Goal: Task Accomplishment & Management: Complete application form

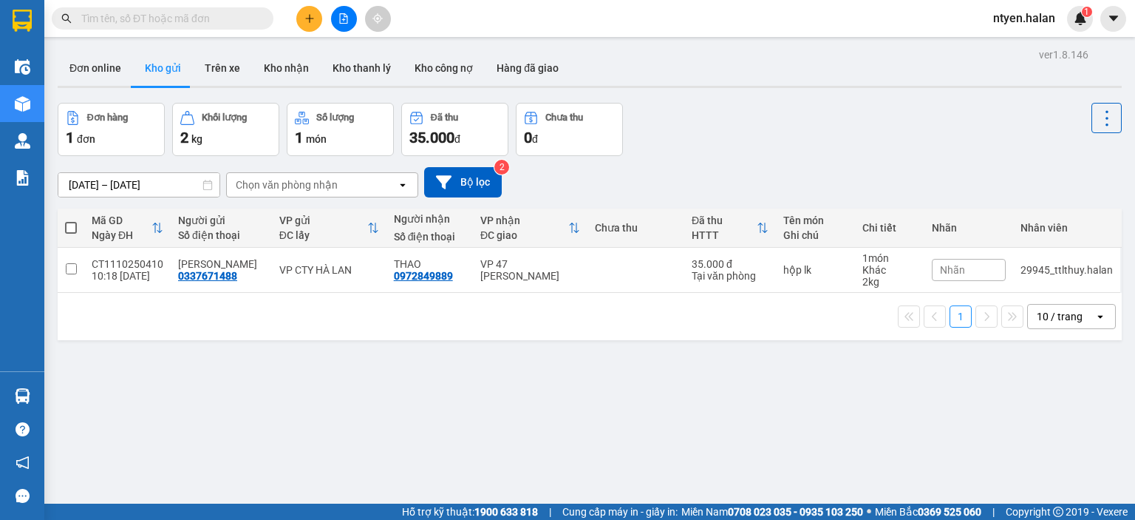
click at [93, 21] on input "text" at bounding box center [168, 18] width 174 height 16
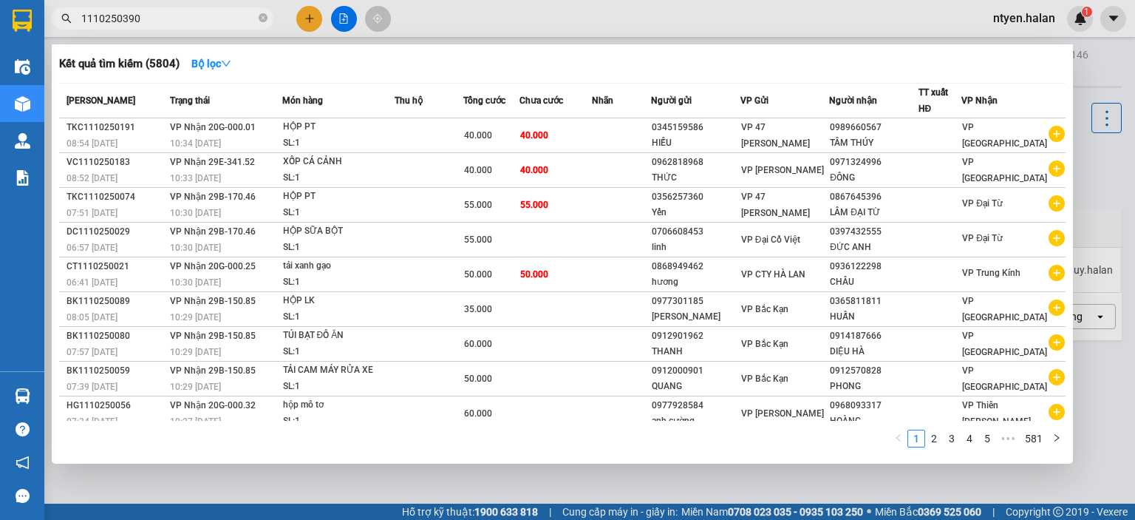
type input "1110250390"
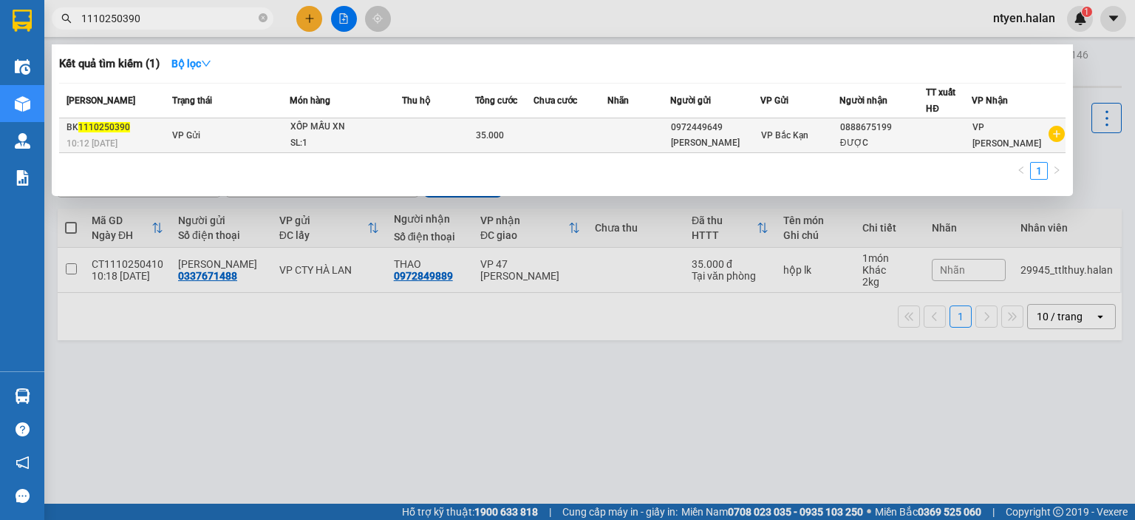
click at [129, 132] on div "BK 1110250390" at bounding box center [117, 128] width 101 height 16
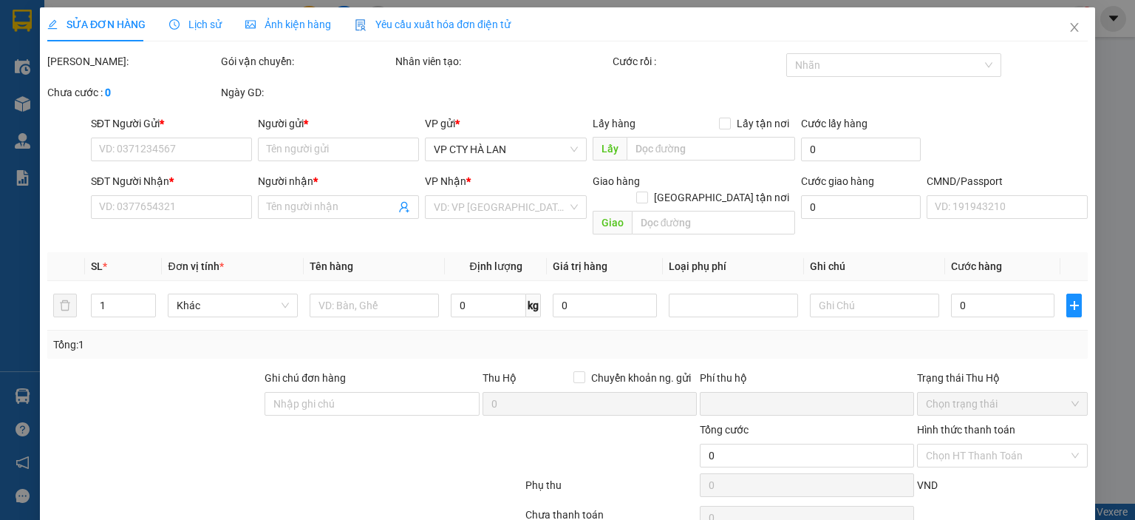
click at [402, 24] on span "Yêu cầu xuất hóa đơn điện tử" at bounding box center [433, 24] width 156 height 12
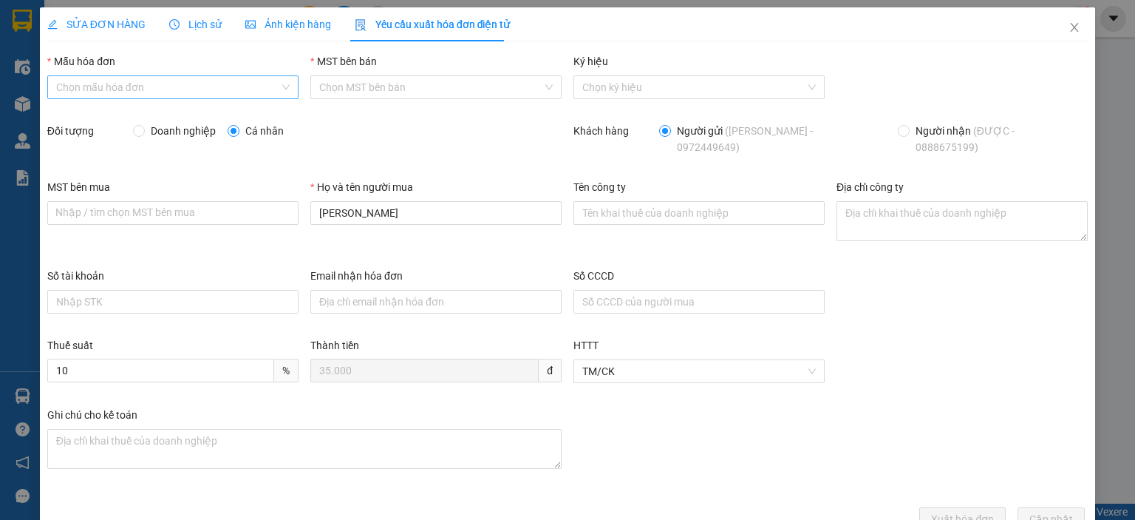
click at [121, 86] on input "Mẫu hóa đơn" at bounding box center [167, 87] width 223 height 22
drag, startPoint x: 75, startPoint y: 114, endPoint x: 109, endPoint y: 129, distance: 36.4
click at [77, 115] on div "1C25MPN" at bounding box center [170, 117] width 231 height 16
type input "8"
click at [143, 134] on span at bounding box center [139, 131] width 12 height 12
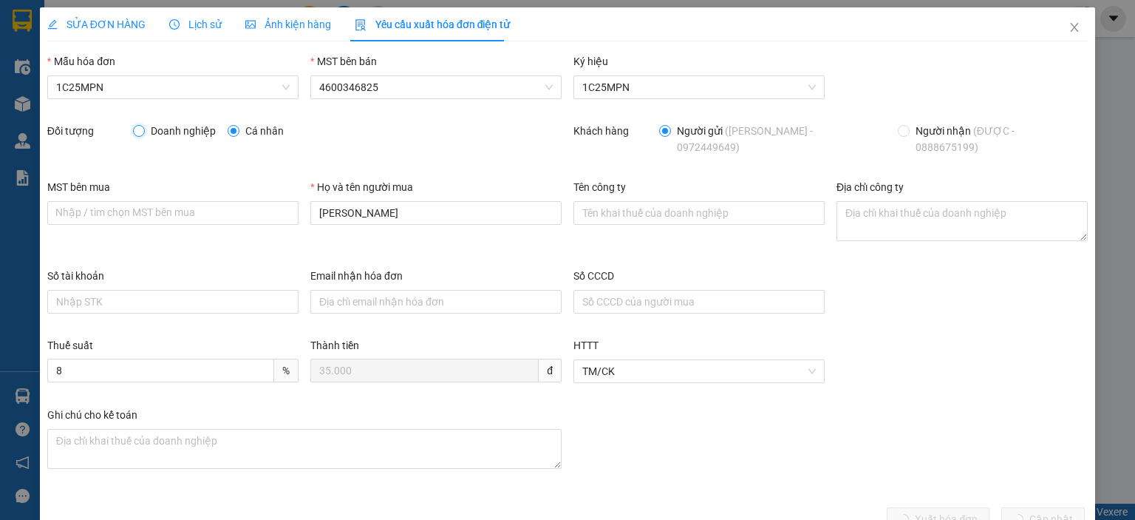
click at [143, 134] on input "Doanh nghiệp" at bounding box center [138, 130] width 10 height 10
radio input "true"
radio input "false"
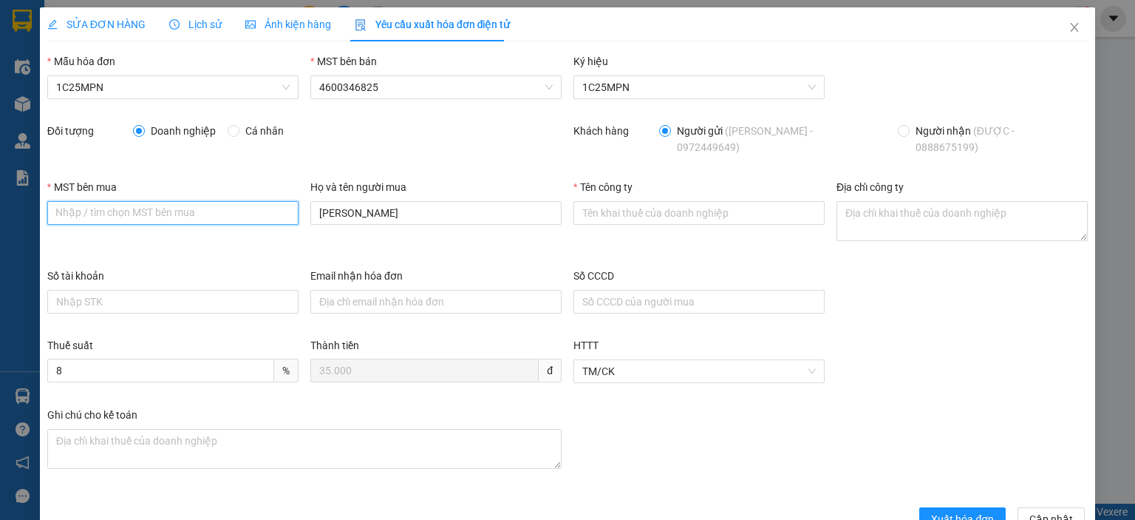
click at [175, 201] on input "MST bên mua" at bounding box center [172, 213] width 251 height 24
paste input "0101234974"
type input "0101234974"
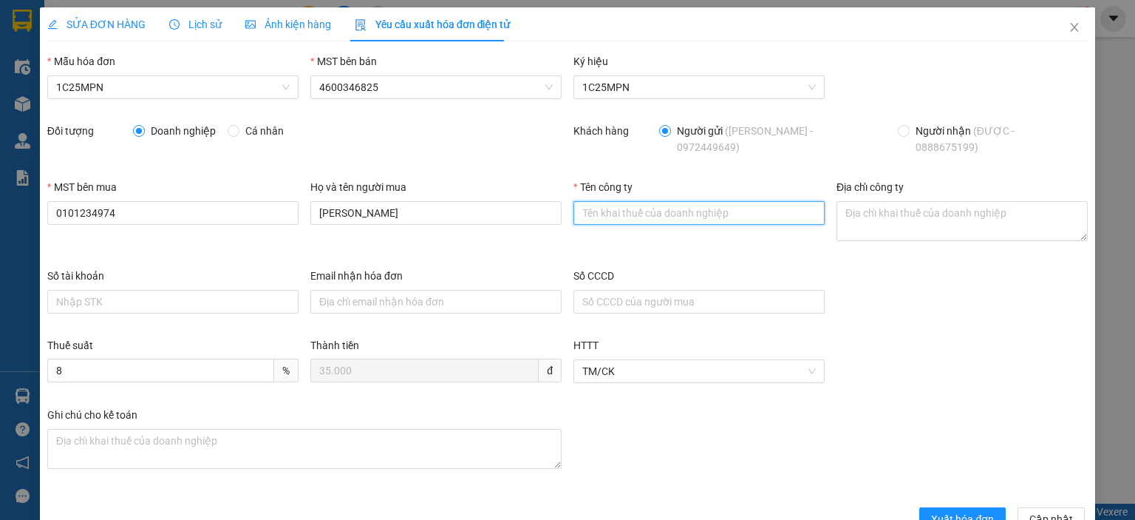
click at [719, 201] on input "Tên công ty" at bounding box center [698, 213] width 251 height 24
paste input "0101234974"
type input "0101234974"
drag, startPoint x: 641, startPoint y: 207, endPoint x: 523, endPoint y: 194, distance: 118.9
click at [523, 194] on div "MST bên mua 0101234974 Họ và tên người mua [PERSON_NAME] Tên công ty 0101234974…" at bounding box center [567, 223] width 1052 height 89
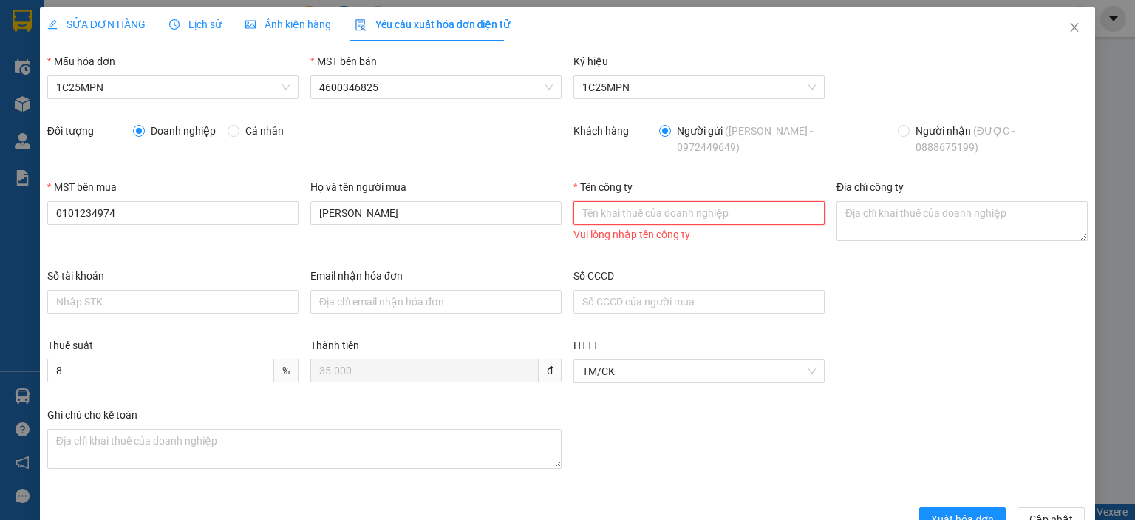
click at [593, 205] on input "Tên công ty" at bounding box center [698, 213] width 251 height 24
paste input "0101234974"
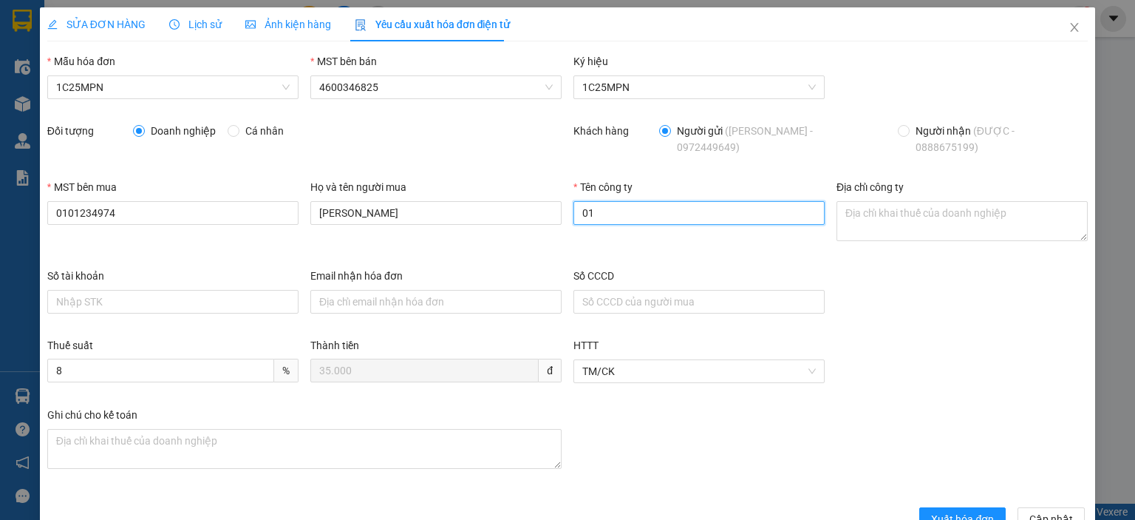
type input "0"
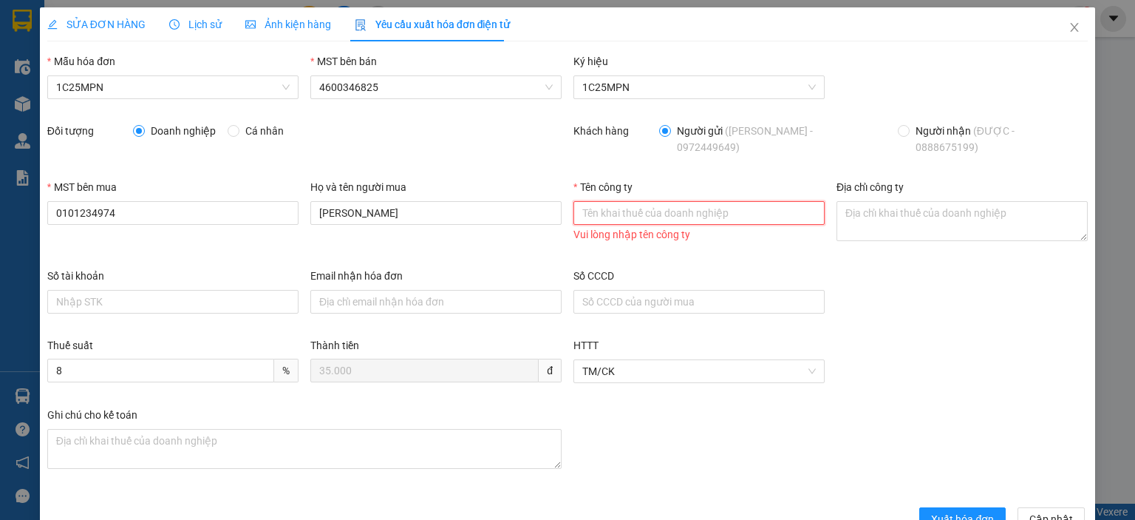
paste input "CÔNG TY TNHH MEDLATEC [GEOGRAPHIC_DATA]"
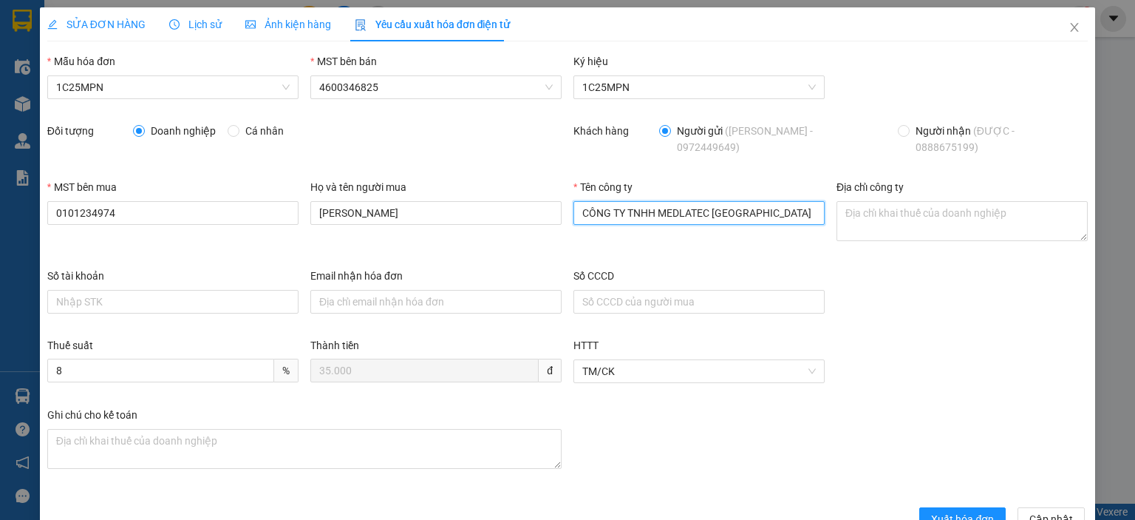
type input "CÔNG TY TNHH MEDLATEC [GEOGRAPHIC_DATA]"
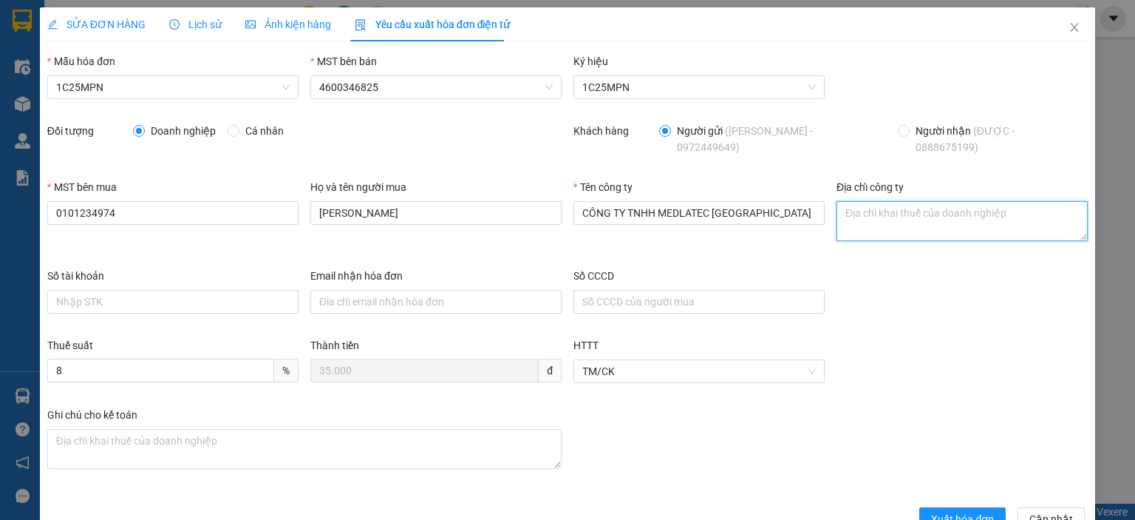
click at [866, 205] on textarea "Địa chỉ công ty" at bounding box center [962, 221] width 251 height 40
paste textarea "CÔNG TY TNHH MEDLATEC [GEOGRAPHIC_DATA]"
type textarea "C"
paste textarea "CÔNG TY TNHH MEDLATEC [GEOGRAPHIC_DATA]"
type textarea "CÔNG TY TNHH MEDLATEC [GEOGRAPHIC_DATA]"
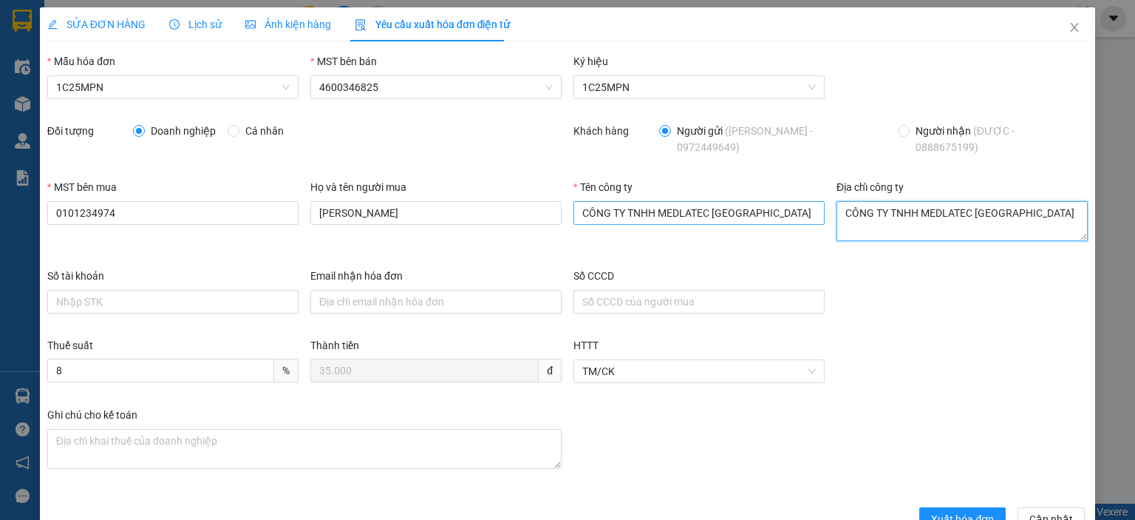
drag, startPoint x: 1020, startPoint y: 199, endPoint x: 807, endPoint y: 197, distance: 212.8
click at [807, 197] on div "MST bên mua 0101234974 Họ và tên người mua BÙI NGỌC HẢI Tên công ty CÔNG TY TNH…" at bounding box center [567, 223] width 1052 height 89
paste textarea "[STREET_ADDRESS], [GEOGRAPHIC_DATA], [GEOGRAPHIC_DATA], [GEOGRAPHIC_DATA]."
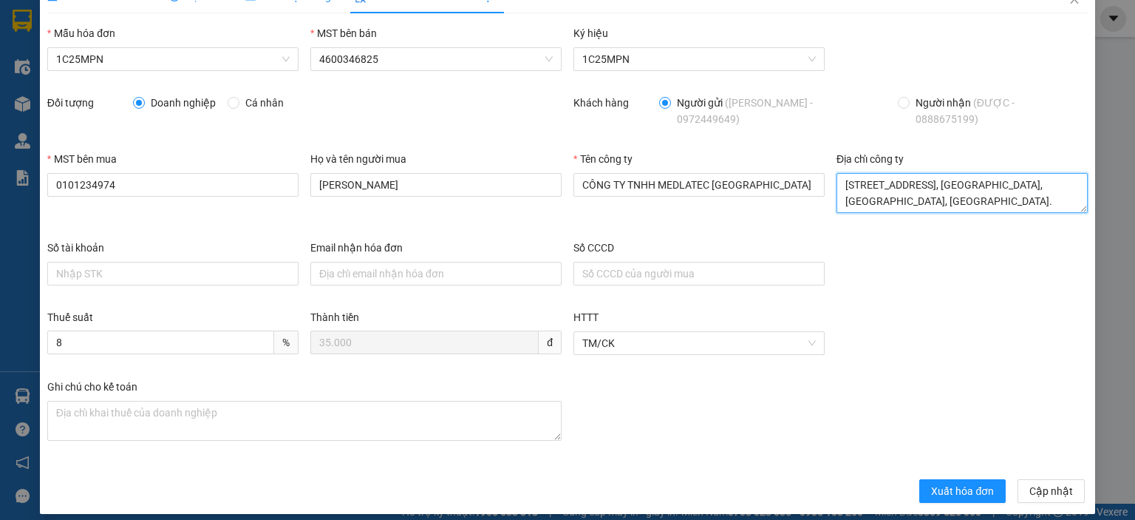
type textarea "[STREET_ADDRESS], [GEOGRAPHIC_DATA], [GEOGRAPHIC_DATA], [GEOGRAPHIC_DATA]."
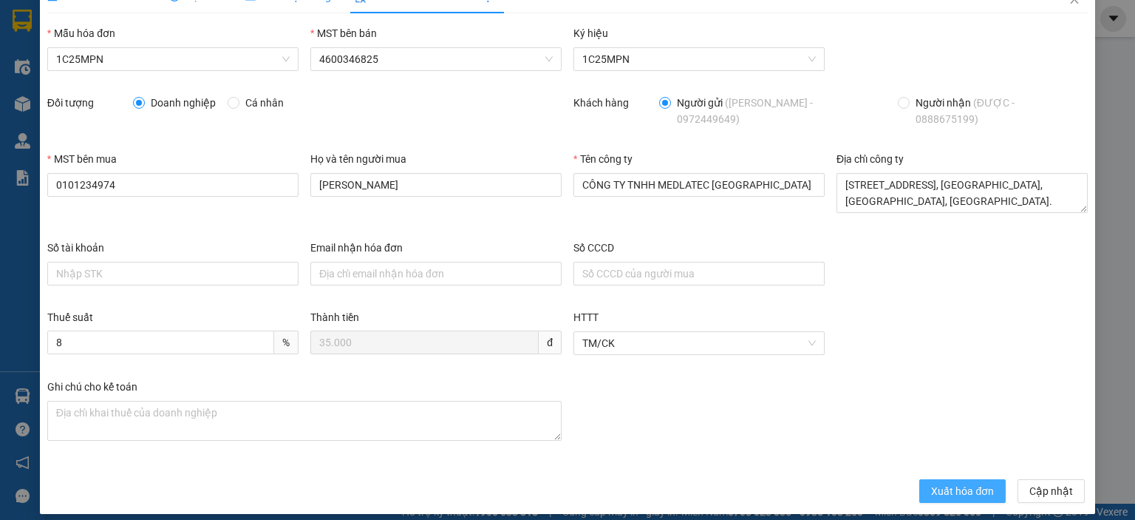
click at [943, 483] on span "Xuất hóa đơn" at bounding box center [962, 491] width 63 height 16
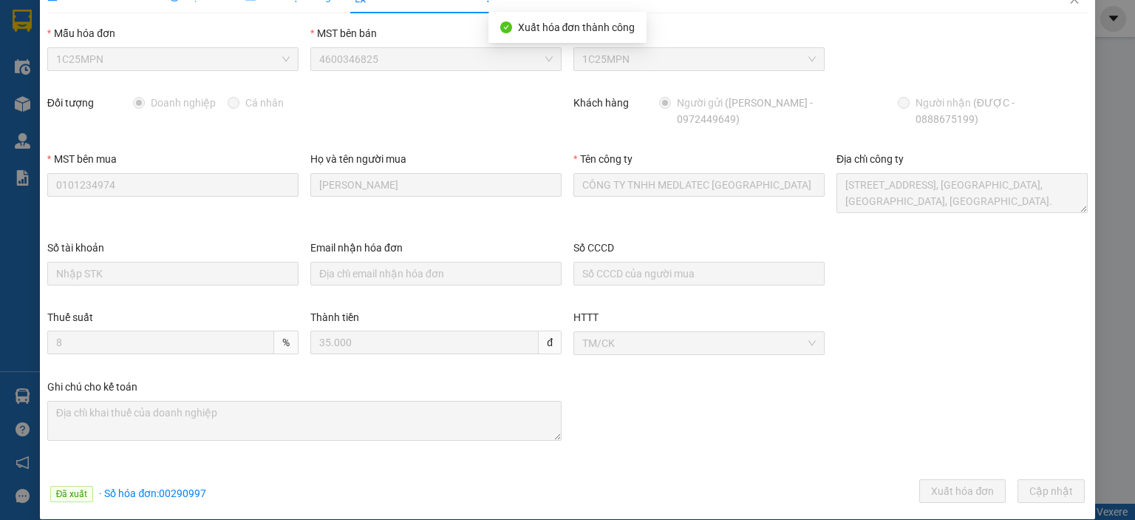
scroll to position [33, 0]
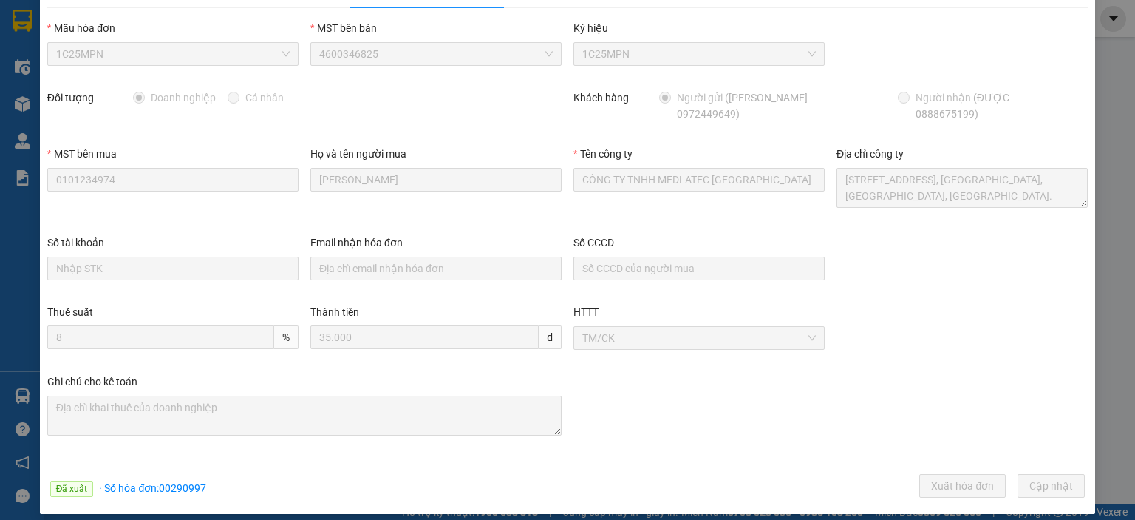
click at [177, 482] on span "· Số hóa đơn: 00290997" at bounding box center [152, 488] width 107 height 12
copy span "00290997"
